Goal: Information Seeking & Learning: Find specific fact

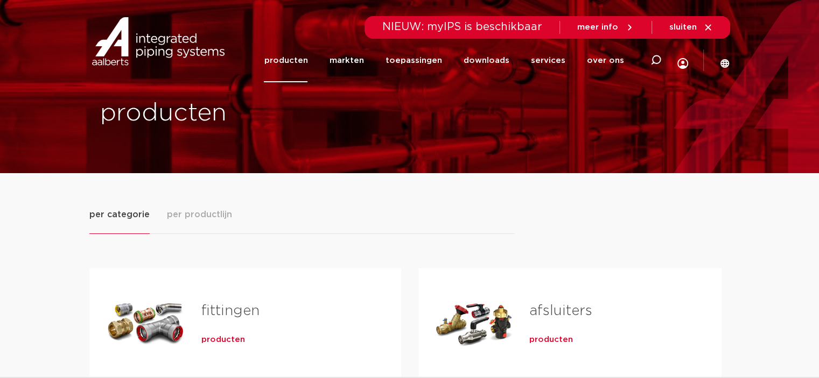
click at [214, 322] on h2 "fittingen" at bounding box center [283, 313] width 165 height 25
click at [220, 340] on span "producten" at bounding box center [223, 340] width 44 height 11
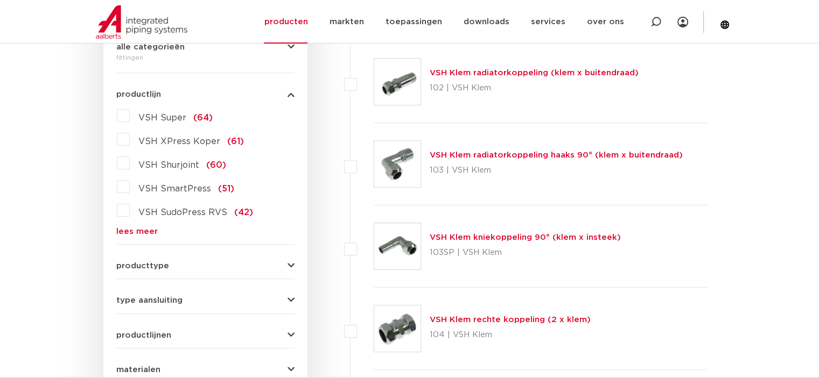
scroll to position [277, 0]
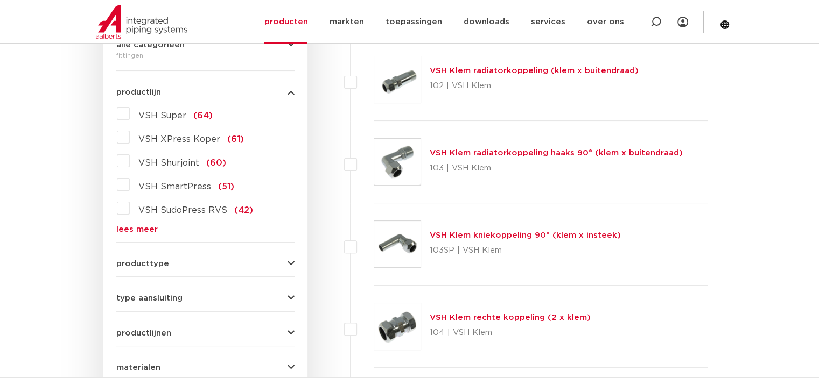
click at [135, 229] on link "lees meer" at bounding box center [205, 229] width 178 height 8
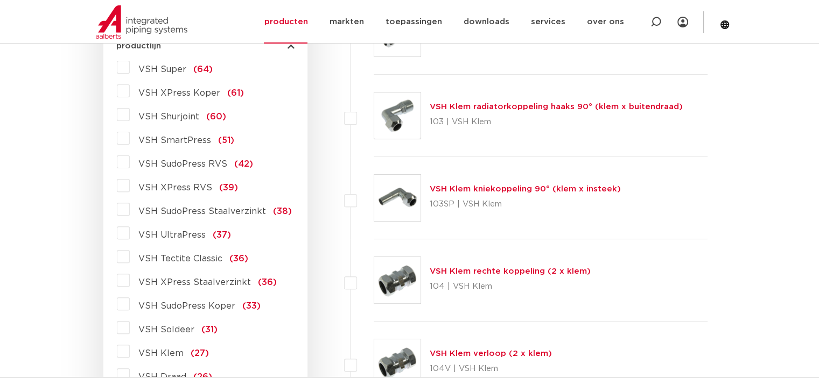
scroll to position [325, 0]
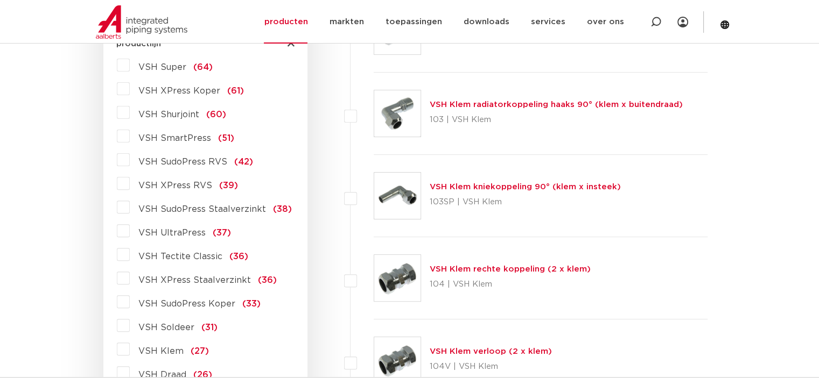
click at [223, 278] on span "VSH XPress Staalverzinkt" at bounding box center [194, 280] width 112 height 9
click at [0, 0] on input "VSH XPress Staalverzinkt (36)" at bounding box center [0, 0] width 0 height 0
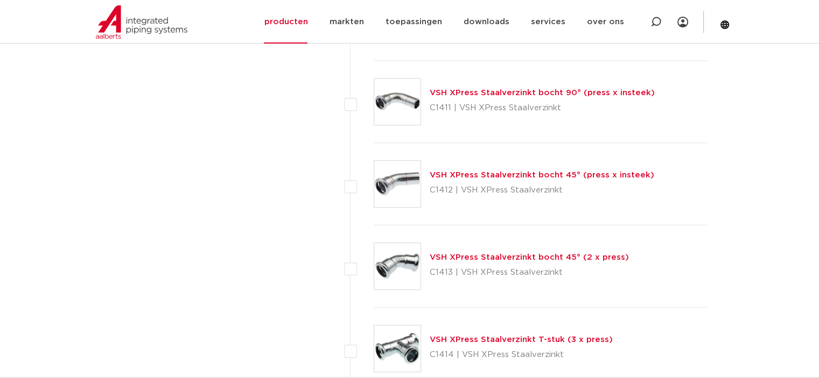
scroll to position [834, 0]
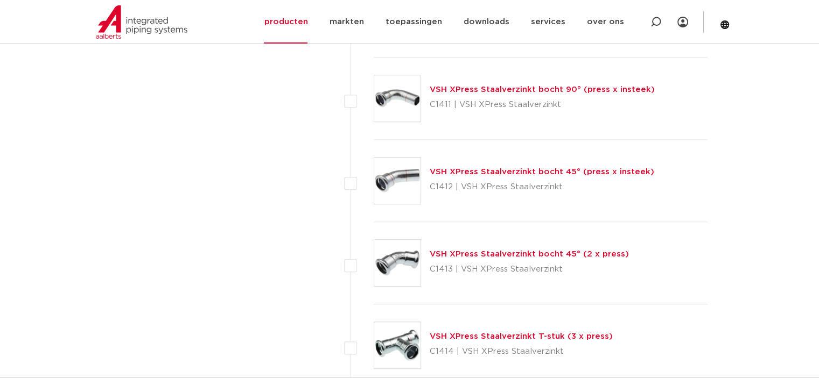
click at [527, 256] on link "VSH XPress Staalverzinkt bocht 45° (2 x press)" at bounding box center [528, 254] width 199 height 8
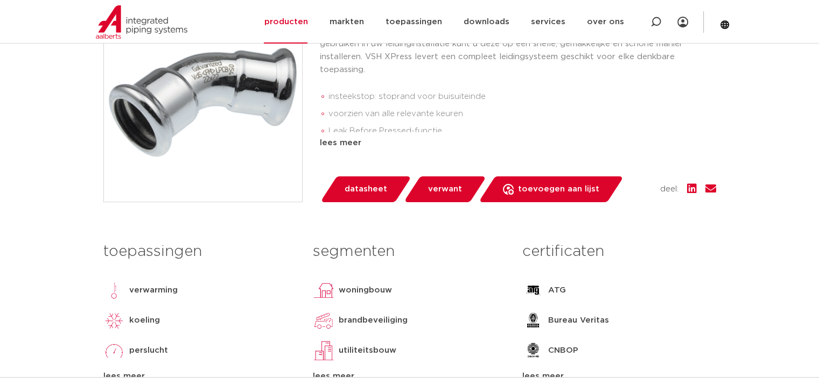
scroll to position [271, 0]
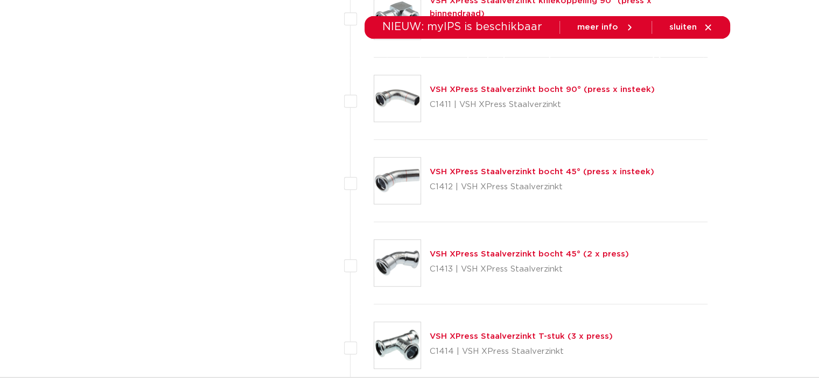
click at [495, 172] on link "VSH XPress Staalverzinkt bocht 45° (press x insteek)" at bounding box center [541, 172] width 224 height 8
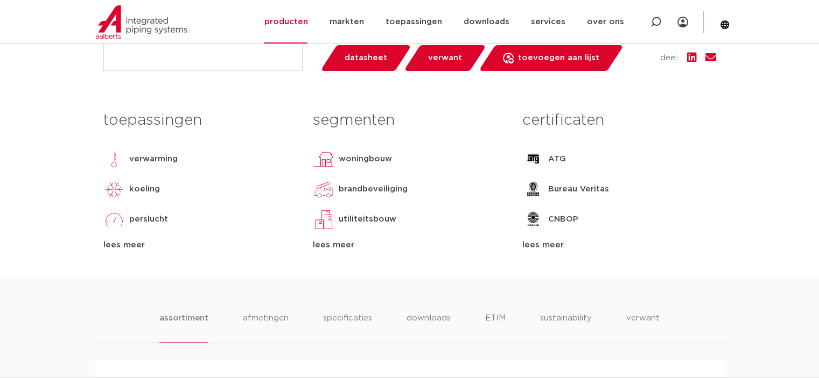
scroll to position [423, 0]
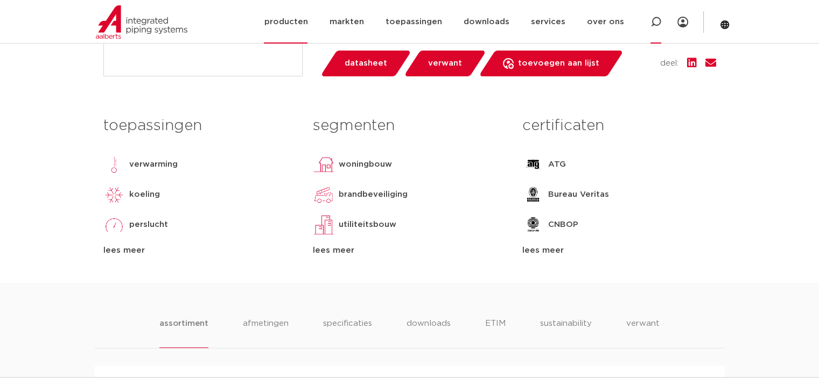
click at [653, 21] on icon at bounding box center [655, 22] width 11 height 11
type input "6201657"
click button "Zoeken" at bounding box center [0, 0] width 0 height 0
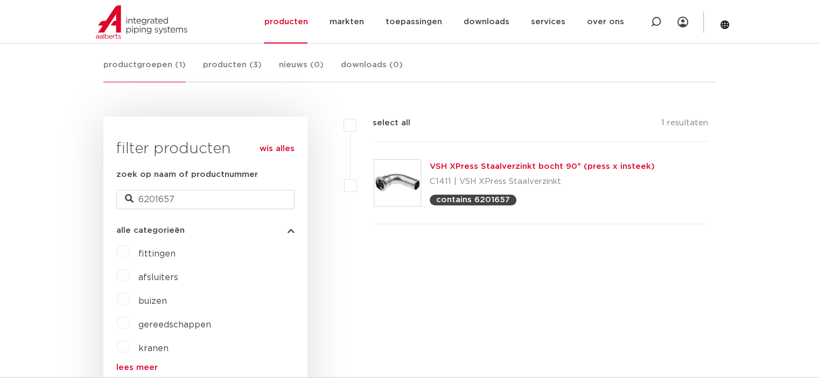
scroll to position [198, 0]
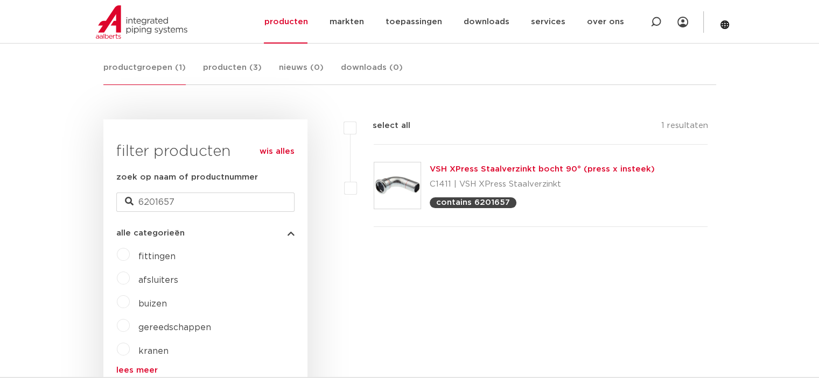
click at [491, 165] on link "VSH XPress Staalverzinkt bocht 90° (press x insteek)" at bounding box center [541, 169] width 225 height 8
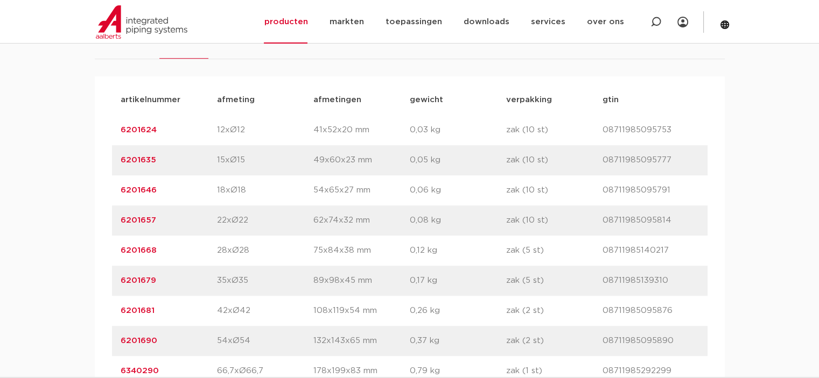
scroll to position [749, 0]
click at [221, 176] on div "artikelnummer 6201646 afmeting 18xØ18 afmetingen 54x65x27 mm gewicht 0,06 kg ve…" at bounding box center [409, 190] width 595 height 30
click at [224, 179] on div "artikelnummer 6201646 afmeting 18xØ18 afmetingen 54x65x27 mm gewicht 0,06 kg ve…" at bounding box center [409, 190] width 595 height 30
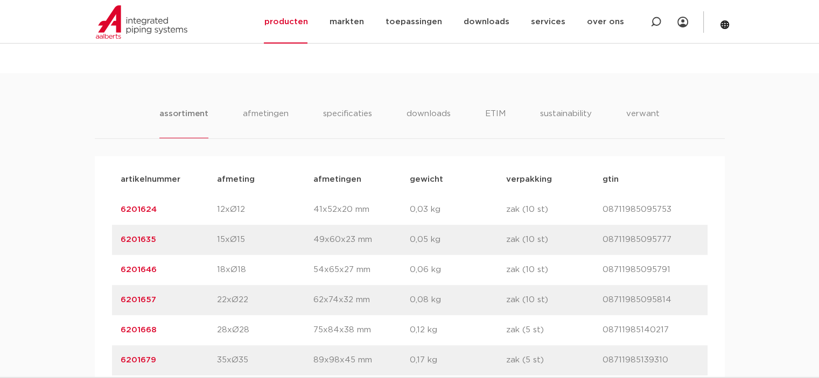
scroll to position [672, 0]
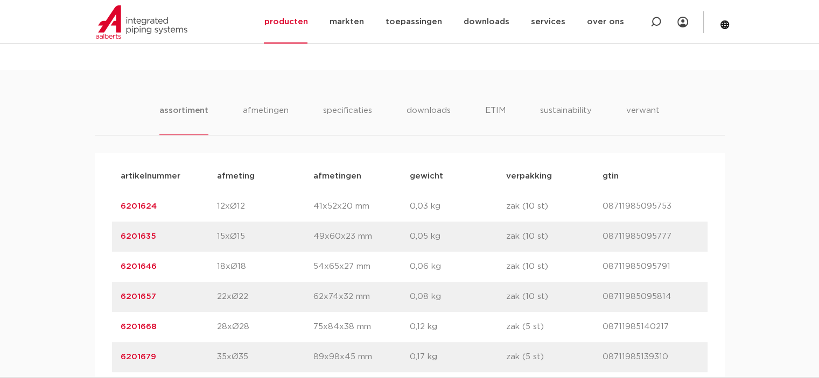
click at [223, 178] on p "afmeting" at bounding box center [265, 176] width 96 height 13
click at [201, 161] on div "artikelnummer afmeting afmetingen gewicht verpakking gtin" at bounding box center [409, 176] width 595 height 30
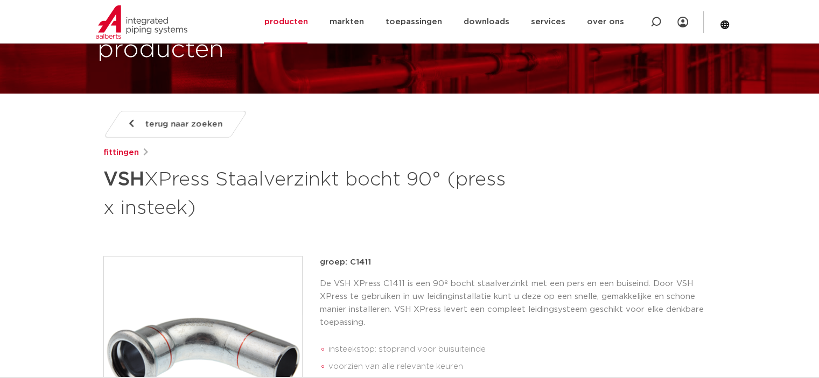
scroll to position [0, 0]
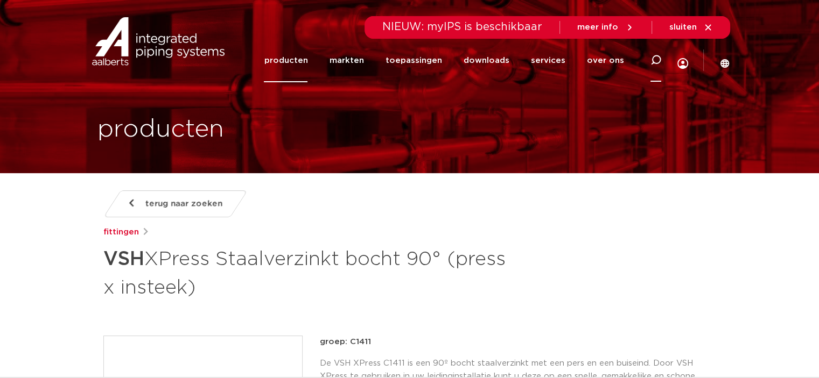
click at [656, 62] on icon at bounding box center [655, 60] width 11 height 11
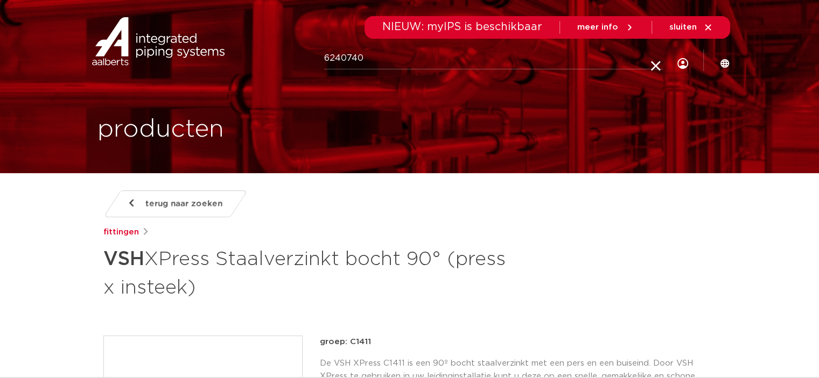
type input "6240740"
click button "Zoeken" at bounding box center [0, 0] width 0 height 0
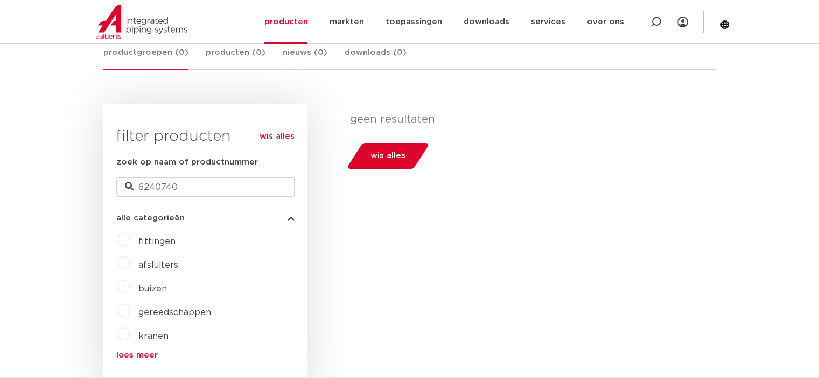
scroll to position [213, 0]
